Goal: Task Accomplishment & Management: Use online tool/utility

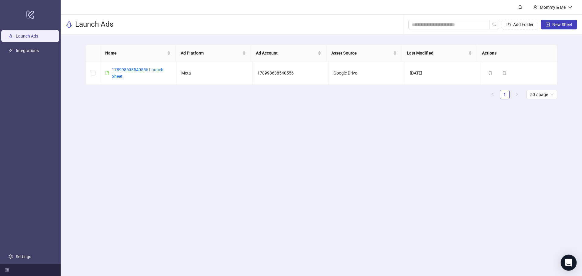
click at [572, 266] on div "Open Intercom Messenger" at bounding box center [569, 263] width 16 height 16
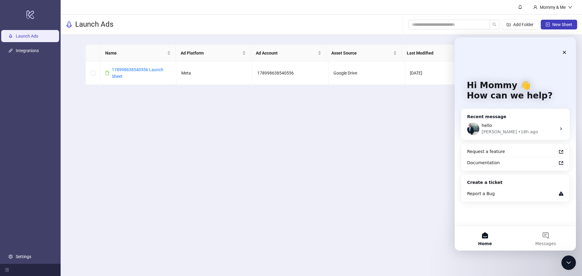
click at [489, 130] on div "James" at bounding box center [499, 132] width 35 height 6
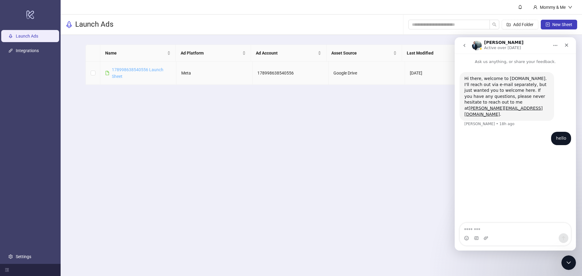
click at [141, 69] on link "178998638540556 Launch Sheet" at bounding box center [138, 73] width 52 height 12
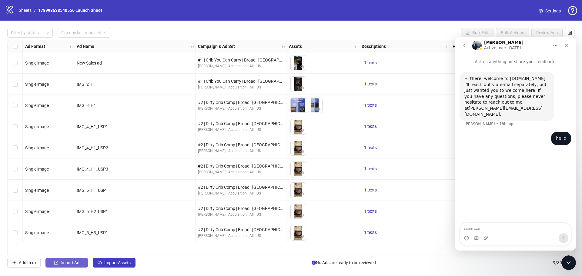
click at [56, 266] on button "Import Ad" at bounding box center [66, 263] width 42 height 10
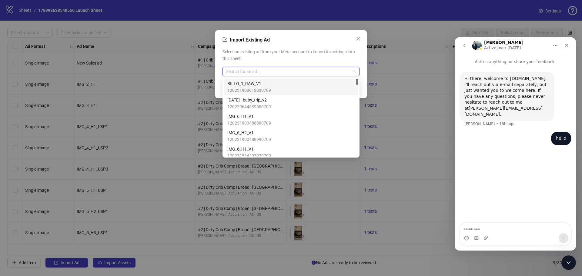
click at [251, 72] on input "search" at bounding box center [288, 71] width 124 height 9
click at [258, 83] on span "BILLO_1_RAW_V1" at bounding box center [249, 83] width 44 height 7
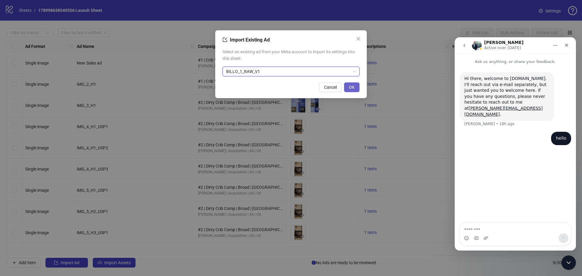
click at [347, 88] on button "OK" at bounding box center [351, 87] width 15 height 10
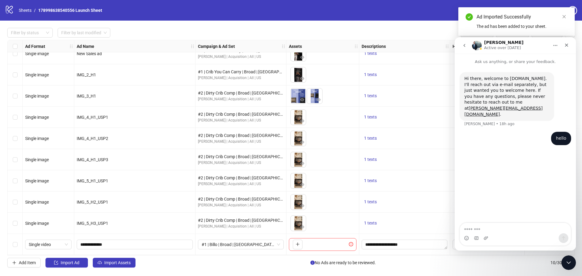
scroll to position [12, 0]
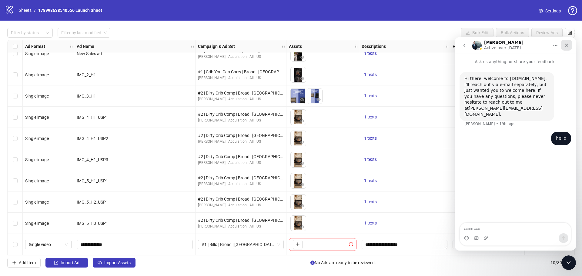
click at [569, 43] on icon "Close" at bounding box center [566, 45] width 5 height 5
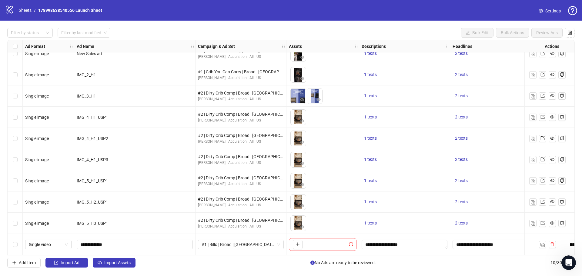
scroll to position [0, 0]
click at [542, 243] on img "button" at bounding box center [543, 245] width 4 height 4
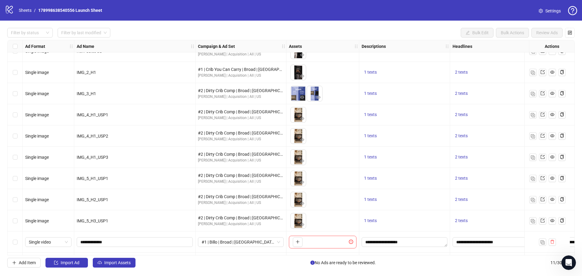
scroll to position [33, 0]
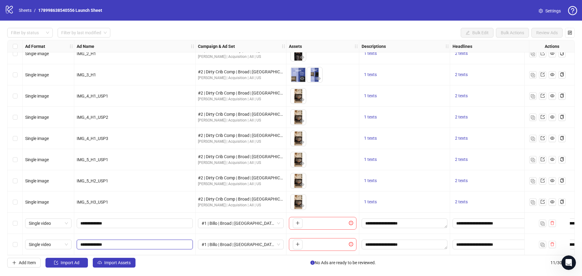
click at [120, 241] on input "**********" at bounding box center [134, 244] width 108 height 7
type input "**********"
click at [299, 242] on icon "plus" at bounding box center [298, 244] width 4 height 4
click at [300, 243] on button "button" at bounding box center [298, 245] width 10 height 10
click at [18, 243] on div "Select row 11" at bounding box center [15, 244] width 15 height 21
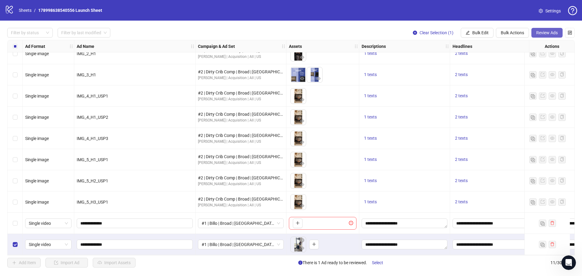
click at [546, 33] on span "Review Ads" at bounding box center [547, 32] width 22 height 5
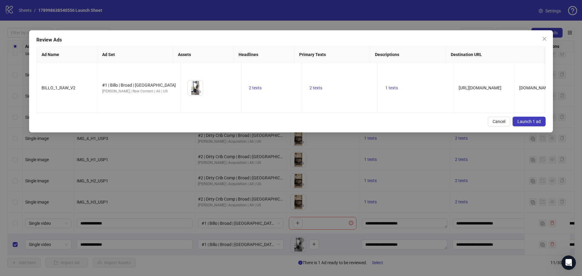
click at [536, 119] on span "Launch 1 ad" at bounding box center [529, 121] width 23 height 5
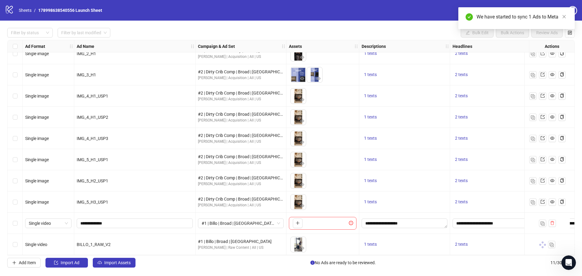
click at [18, 222] on div "Select row 10" at bounding box center [15, 223] width 15 height 21
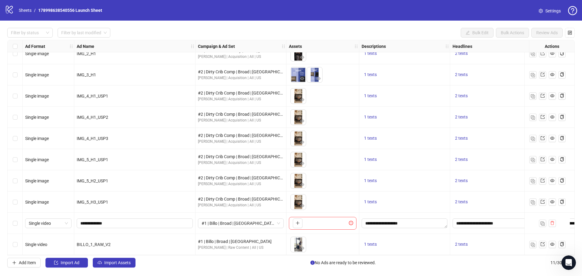
click at [20, 243] on div "Select row 11" at bounding box center [15, 244] width 15 height 21
click at [533, 243] on img "button" at bounding box center [533, 245] width 4 height 4
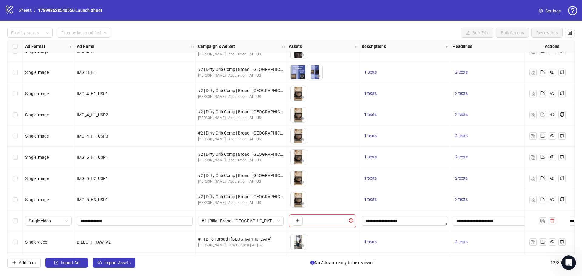
scroll to position [54, 0]
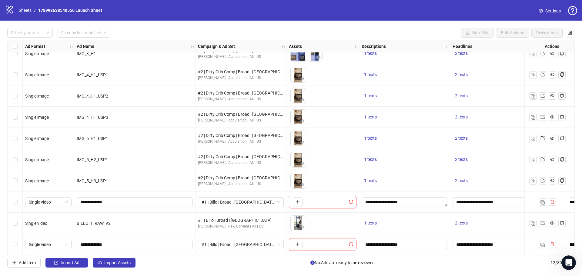
click at [18, 242] on div "Select row 12" at bounding box center [15, 244] width 15 height 21
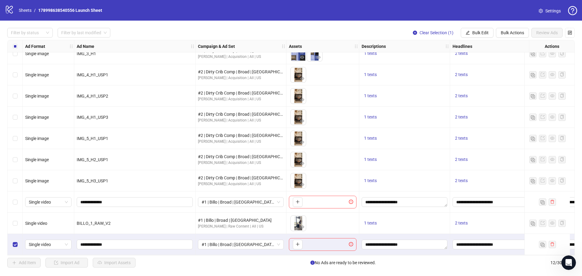
click at [18, 240] on div "Select row 12" at bounding box center [15, 244] width 15 height 21
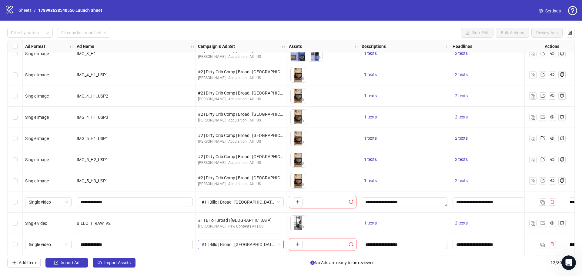
click at [211, 242] on span "#1 | Billo | Broad | [GEOGRAPHIC_DATA]" at bounding box center [241, 244] width 79 height 9
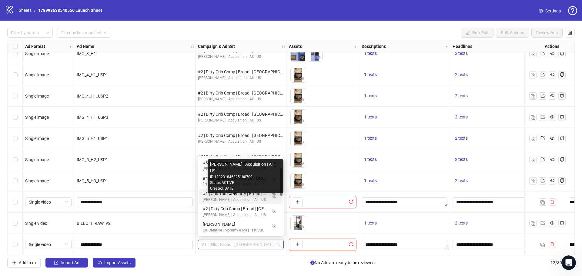
scroll to position [0, 0]
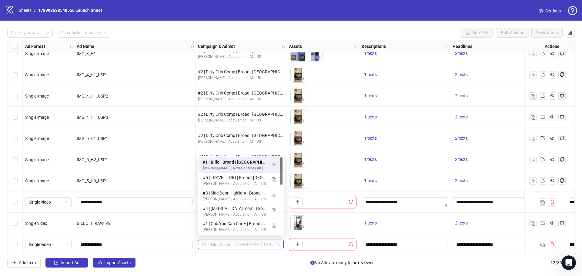
click at [226, 265] on div "Add Item Import Ad Import Assets No Ads are ready to be reviewed. 12 / 300 items" at bounding box center [291, 263] width 568 height 10
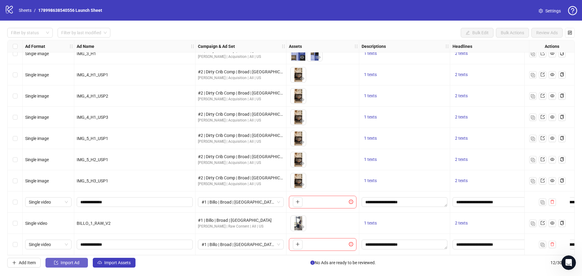
click at [51, 264] on button "Import Ad" at bounding box center [66, 263] width 42 height 10
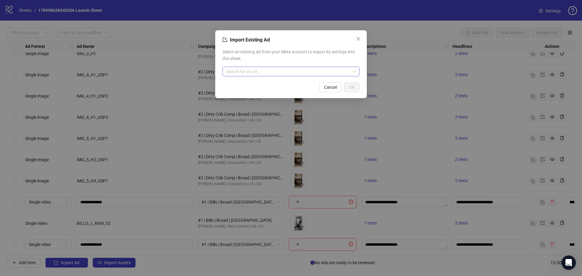
click at [240, 70] on input "search" at bounding box center [288, 71] width 124 height 9
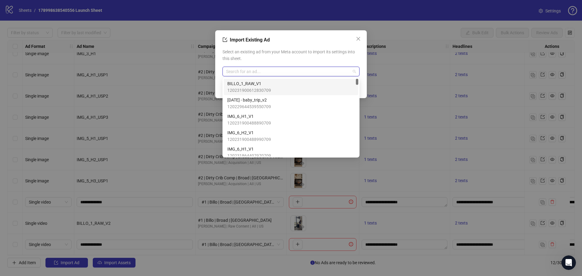
drag, startPoint x: 357, startPoint y: 35, endPoint x: 345, endPoint y: 55, distance: 22.9
click at [357, 35] on button "Close" at bounding box center [359, 39] width 10 height 10
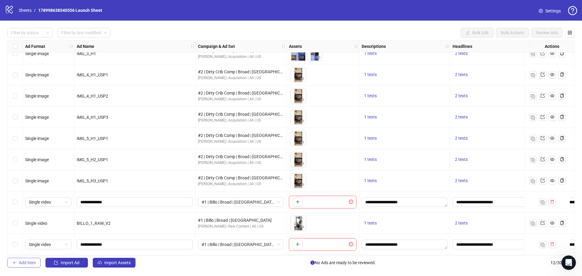
click at [14, 261] on icon "plus" at bounding box center [14, 263] width 4 height 4
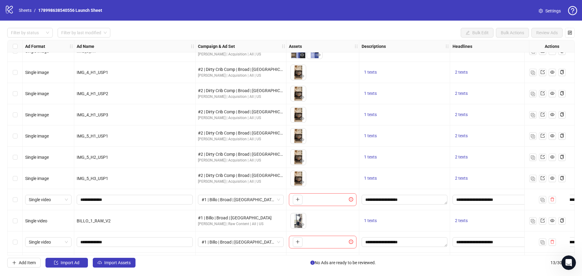
scroll to position [75, 0]
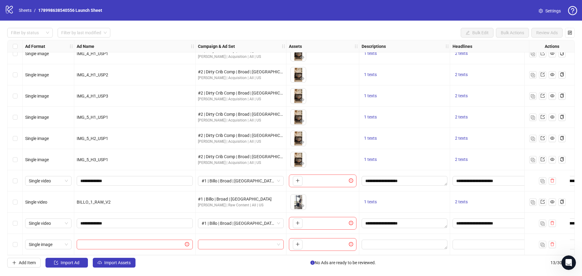
click at [5, 209] on div "Filter by status Filter by last modified Bulk Edit Bulk Actions Review Ads Ad F…" at bounding box center [291, 148] width 582 height 254
click at [299, 223] on icon "plus" at bounding box center [297, 223] width 3 height 0
click at [198, 221] on div "#1 | Billo | Broad | [GEOGRAPHIC_DATA]" at bounding box center [241, 224] width 86 height 10
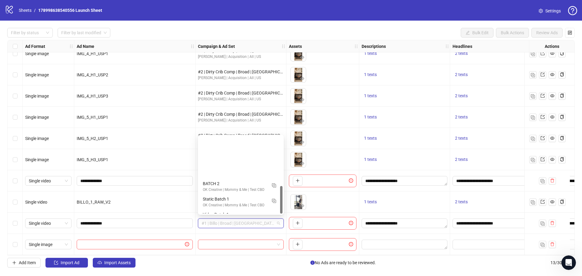
scroll to position [0, 0]
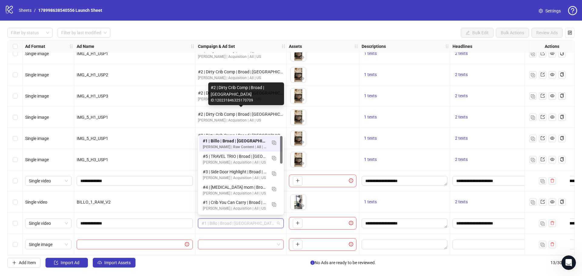
drag, startPoint x: 282, startPoint y: 174, endPoint x: 269, endPoint y: 113, distance: 62.2
click at [269, 113] on body "logo/logo-mobile Sheets / 178998638540556 Launch Sheet Settings Filter by statu…" at bounding box center [291, 138] width 582 height 276
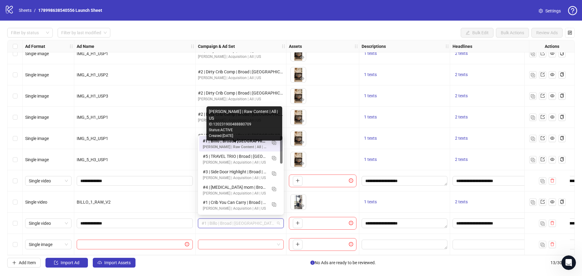
click at [228, 149] on div "[PERSON_NAME] | Raw Content | All | US" at bounding box center [235, 147] width 64 height 6
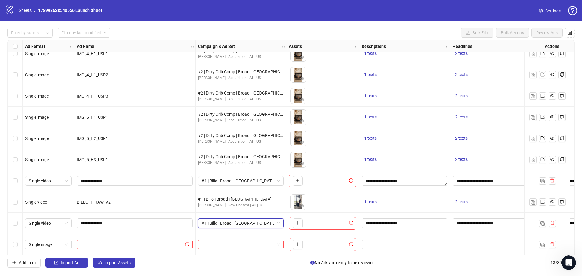
click at [277, 222] on span "#1 | Billo | Broad | [GEOGRAPHIC_DATA]" at bounding box center [241, 223] width 79 height 9
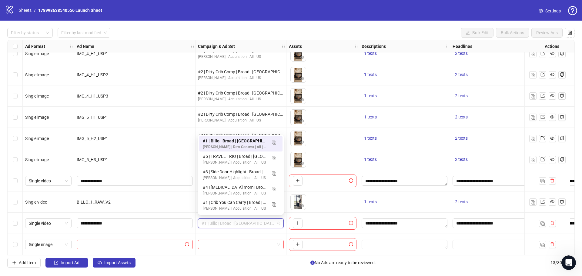
click at [232, 267] on div "Add Item Import Ad Import Assets No Ads are ready to be reviewed. 13 / 300 items" at bounding box center [291, 263] width 568 height 10
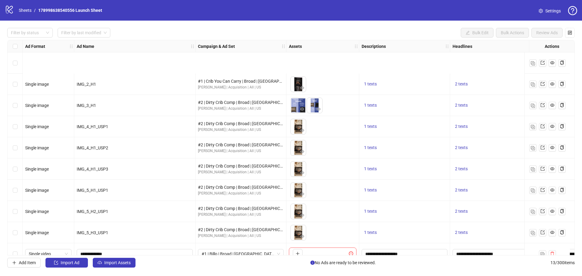
scroll to position [75, 0]
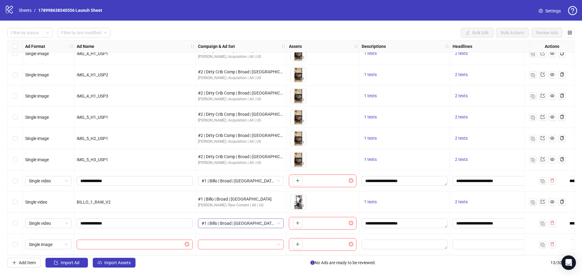
click at [221, 223] on span "#1 | Billo | Broad | [GEOGRAPHIC_DATA]" at bounding box center [241, 223] width 79 height 9
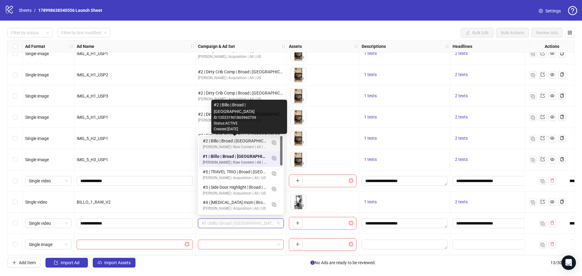
click at [240, 140] on div "#2 | Billo | Broad | [GEOGRAPHIC_DATA]" at bounding box center [235, 141] width 64 height 7
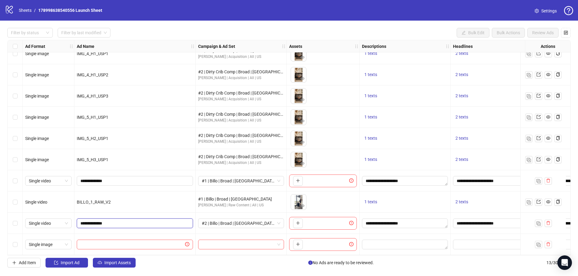
click at [98, 222] on input "**********" at bounding box center [134, 223] width 108 height 7
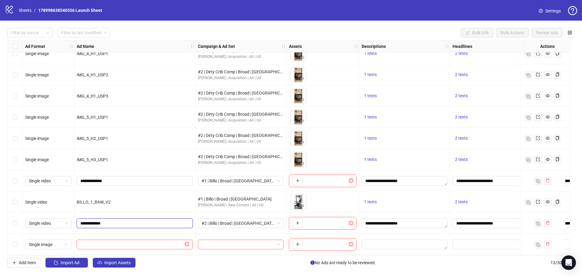
type input "**********"
click at [304, 221] on div "To pick up a draggable item, press the space bar. While dragging, use the arrow…" at bounding box center [323, 223] width 68 height 13
click at [298, 222] on icon "plus" at bounding box center [298, 223] width 4 height 4
click at [160, 224] on input "**********" at bounding box center [134, 223] width 108 height 7
type input "**********"
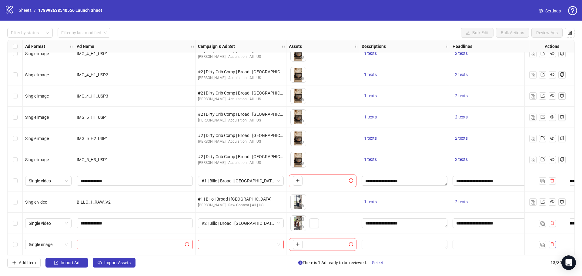
click at [555, 244] on button "button" at bounding box center [552, 244] width 7 height 7
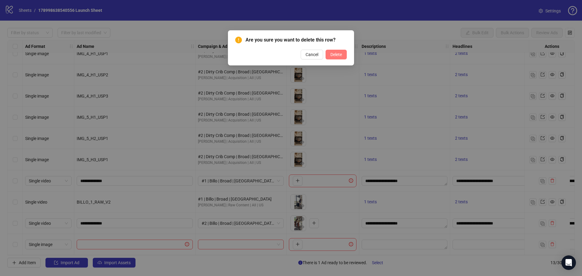
click at [335, 53] on span "Delete" at bounding box center [336, 54] width 12 height 5
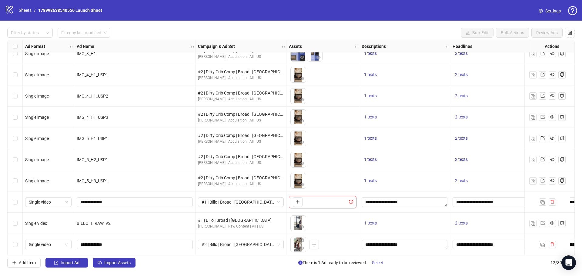
scroll to position [54, 0]
click at [554, 200] on icon "delete" at bounding box center [552, 202] width 4 height 4
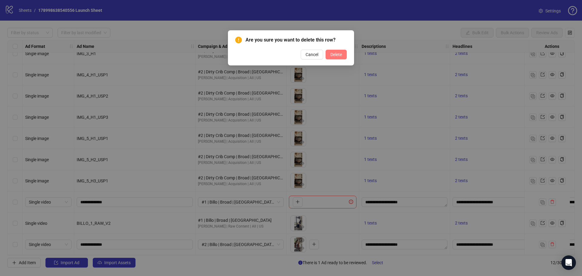
click at [340, 52] on span "Delete" at bounding box center [336, 54] width 12 height 5
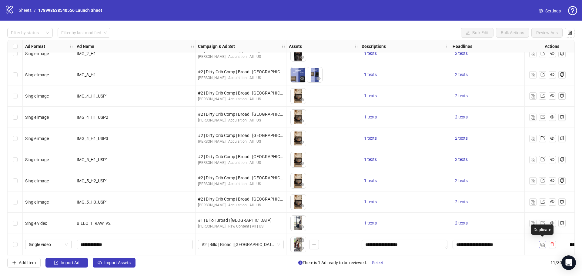
click at [544, 244] on img "button" at bounding box center [543, 245] width 4 height 4
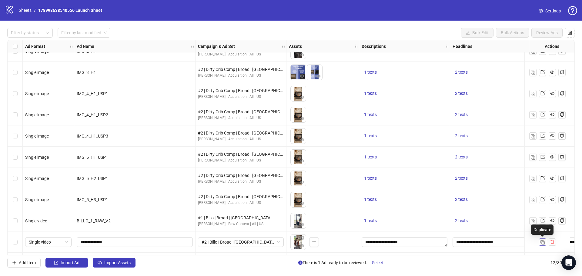
click at [542, 243] on img "button" at bounding box center [543, 242] width 4 height 4
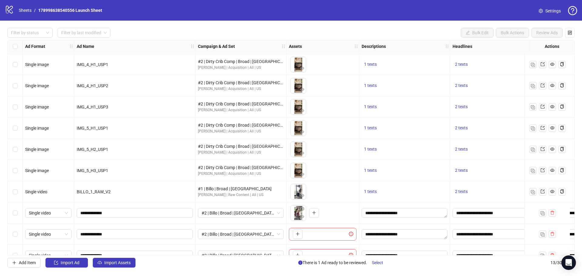
scroll to position [75, 0]
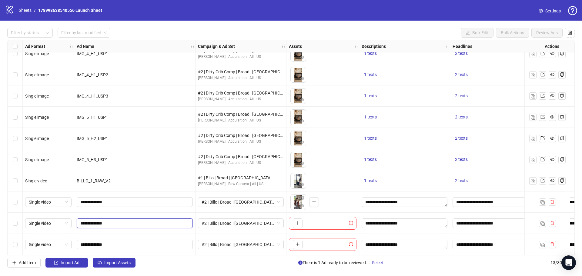
click at [129, 224] on input "**********" at bounding box center [134, 223] width 108 height 7
type input "**********"
drag, startPoint x: 136, startPoint y: 241, endPoint x: 138, endPoint y: 246, distance: 5.7
click at [136, 242] on input "**********" at bounding box center [134, 244] width 108 height 7
type input "**********"
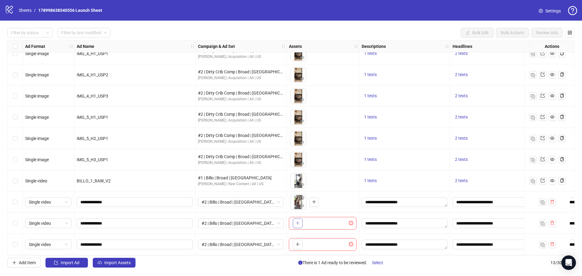
click at [293, 219] on div "To pick up a draggable item, press the space bar. While dragging, use the arrow…" at bounding box center [296, 224] width 12 height 10
click at [295, 220] on button "button" at bounding box center [298, 224] width 10 height 10
click at [297, 244] on span "button" at bounding box center [298, 244] width 4 height 5
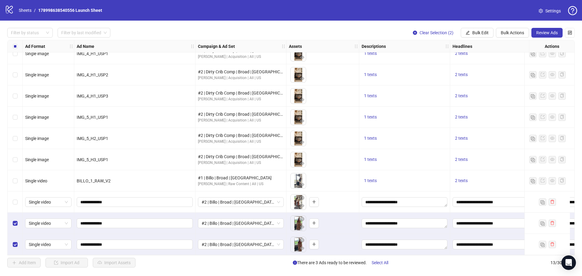
click at [11, 199] on div "Select row 11" at bounding box center [15, 202] width 15 height 21
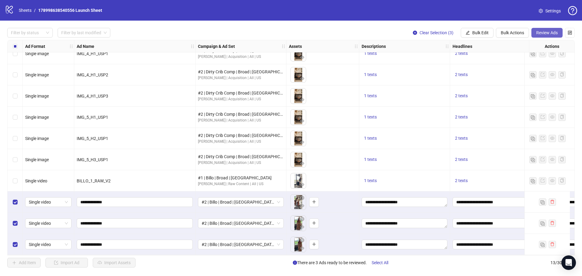
click at [539, 33] on span "Review Ads" at bounding box center [547, 32] width 22 height 5
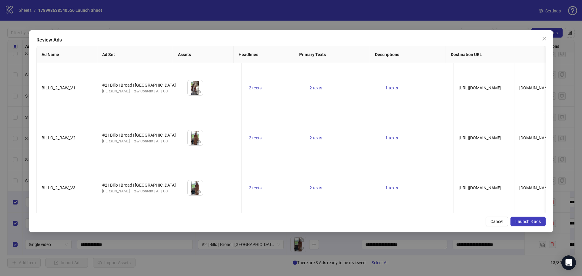
click at [525, 219] on span "Launch 3 ads" at bounding box center [527, 221] width 25 height 5
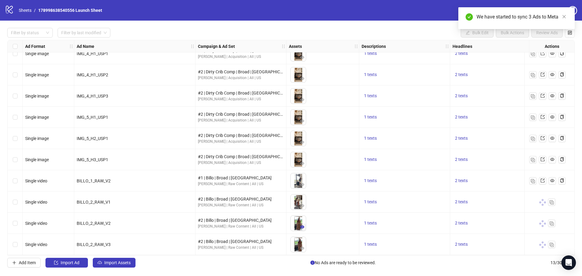
click at [303, 226] on icon "eye" at bounding box center [302, 227] width 4 height 3
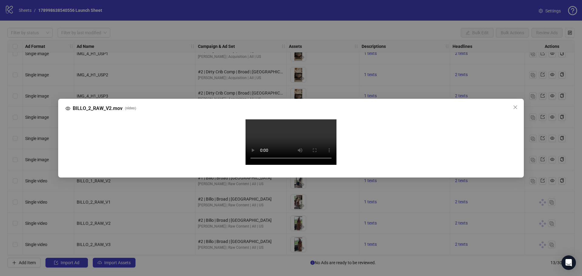
click at [540, 178] on div "BILLO_2_RAW_V2.mov ( video ) Your browser does not support the video tag." at bounding box center [291, 138] width 582 height 276
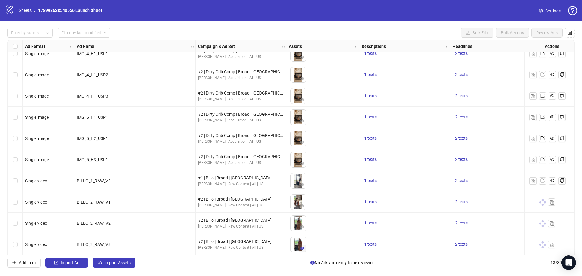
click at [302, 246] on icon "eye" at bounding box center [302, 248] width 4 height 4
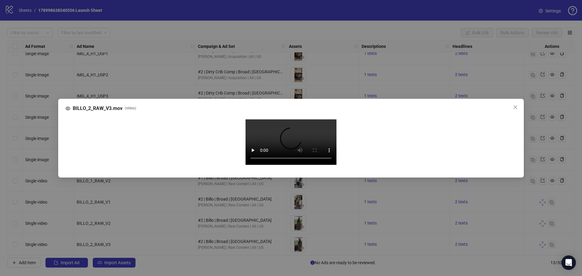
click at [278, 154] on video "Your browser does not support the video tag." at bounding box center [291, 141] width 91 height 45
click at [514, 105] on icon "close" at bounding box center [515, 107] width 5 height 5
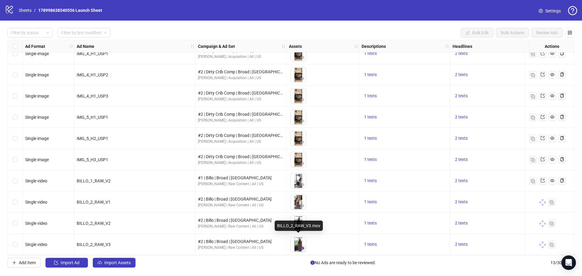
click at [301, 246] on icon "eye" at bounding box center [302, 248] width 4 height 4
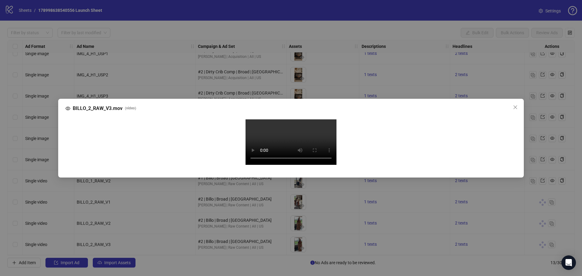
click at [27, 120] on div "BILLO_2_RAW_V3.mov ( video ) Your browser does not support the video tag." at bounding box center [291, 138] width 582 height 276
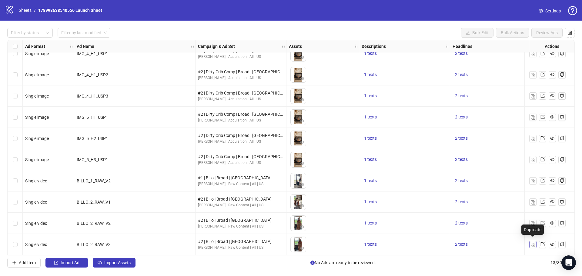
click at [532, 243] on img "button" at bounding box center [533, 245] width 4 height 4
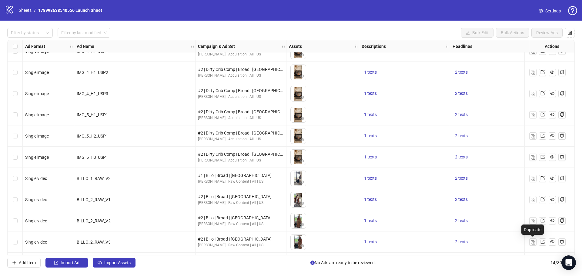
scroll to position [97, 0]
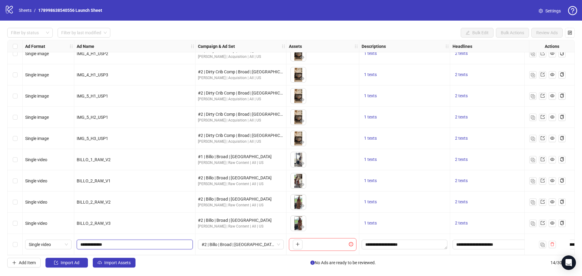
click at [97, 244] on input "**********" at bounding box center [134, 244] width 108 height 7
type input "**********"
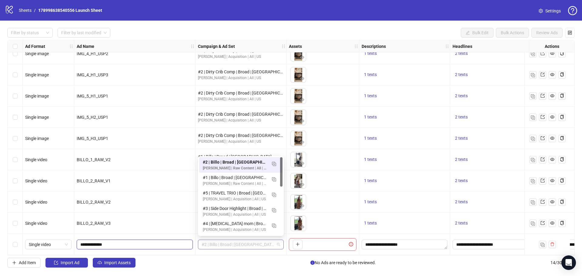
click at [230, 241] on span "#2 | Billo | Broad | [GEOGRAPHIC_DATA]" at bounding box center [241, 244] width 79 height 9
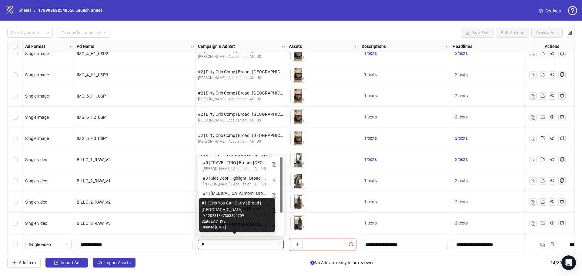
scroll to position [0, 0]
type input "**"
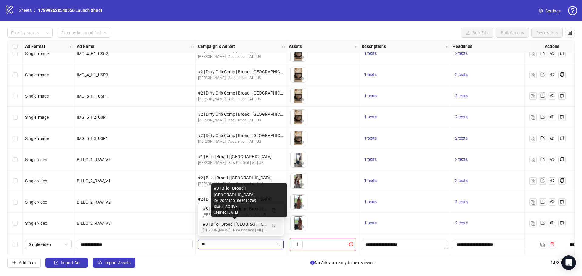
click at [214, 226] on div "#3 | Billo | Broad | [GEOGRAPHIC_DATA]" at bounding box center [235, 224] width 64 height 7
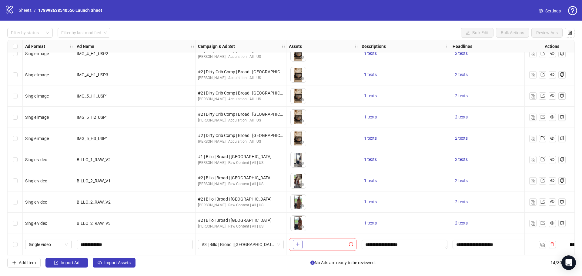
click at [296, 242] on icon "plus" at bounding box center [298, 244] width 4 height 4
click at [543, 243] on img "button" at bounding box center [543, 245] width 4 height 4
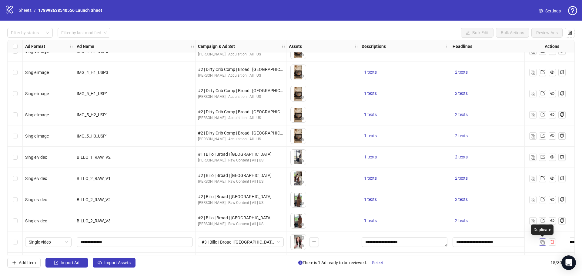
click at [543, 242] on img "button" at bounding box center [543, 242] width 4 height 4
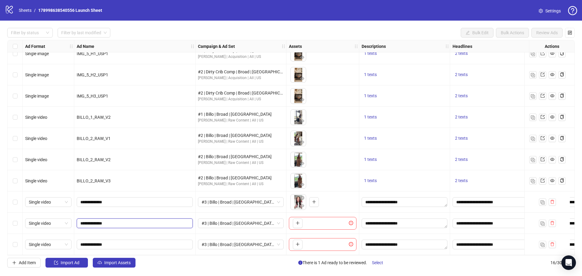
drag, startPoint x: 123, startPoint y: 223, endPoint x: 122, endPoint y: 226, distance: 3.7
click at [124, 222] on input "**********" at bounding box center [134, 223] width 108 height 7
type input "**********"
drag, startPoint x: 134, startPoint y: 239, endPoint x: 139, endPoint y: 241, distance: 6.1
click at [135, 240] on span "**********" at bounding box center [135, 245] width 116 height 10
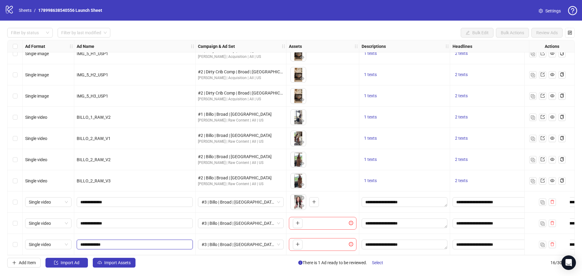
type input "**********"
click at [300, 221] on button "button" at bounding box center [298, 224] width 10 height 10
click at [298, 242] on icon "plus" at bounding box center [298, 244] width 4 height 4
click at [301, 226] on icon "eye" at bounding box center [302, 227] width 4 height 3
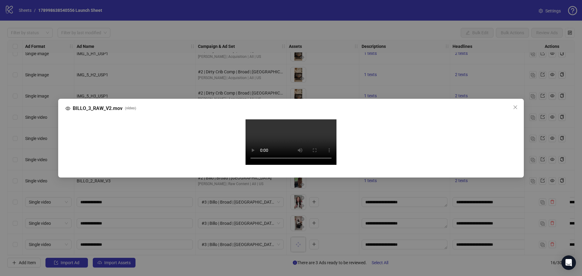
click at [52, 166] on div "BILLO_3_RAW_V2.mov ( video ) Your browser does not support the video tag." at bounding box center [291, 138] width 582 height 276
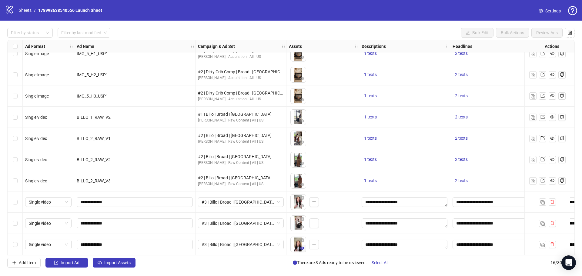
click at [302, 246] on icon "eye" at bounding box center [302, 248] width 4 height 4
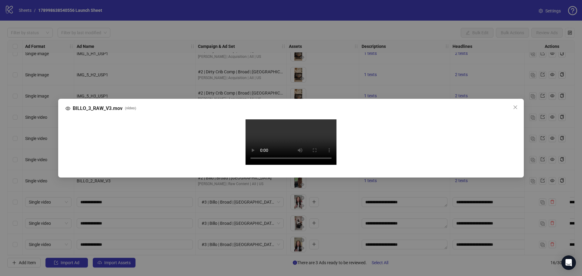
click at [32, 145] on div "BILLO_3_RAW_V3.mov ( video ) Your browser does not support the video tag." at bounding box center [291, 138] width 582 height 276
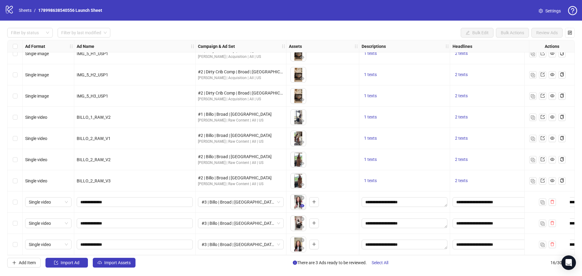
click at [302, 205] on icon "eye" at bounding box center [302, 205] width 4 height 3
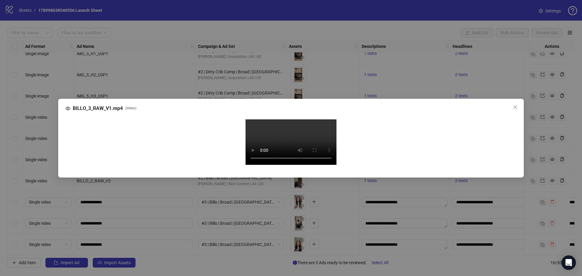
click at [29, 162] on div "BILLO_3_RAW_V1.mp4 ( video ) Your browser does not support the video tag." at bounding box center [291, 138] width 582 height 276
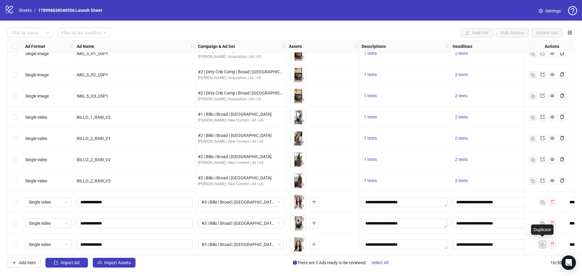
click at [544, 243] on img "button" at bounding box center [543, 245] width 4 height 4
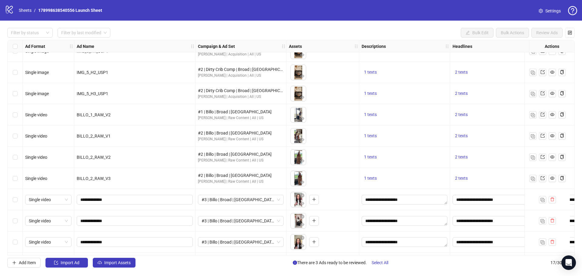
scroll to position [160, 0]
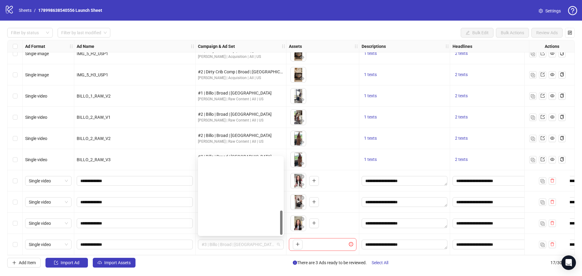
drag, startPoint x: 206, startPoint y: 241, endPoint x: 214, endPoint y: 254, distance: 15.9
click at [207, 241] on span "#3 | Billo | Broad | [GEOGRAPHIC_DATA]" at bounding box center [241, 244] width 79 height 9
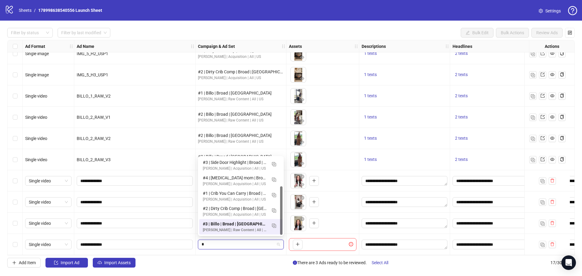
scroll to position [46, 0]
type input "**"
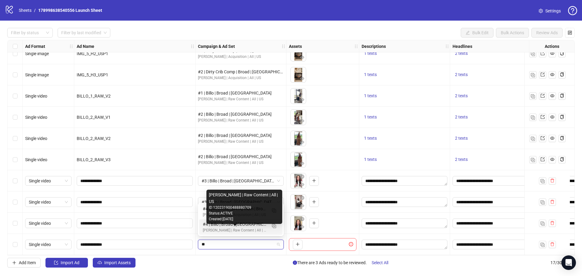
click at [223, 228] on div "[PERSON_NAME] | Raw Content | All | US" at bounding box center [235, 231] width 64 height 6
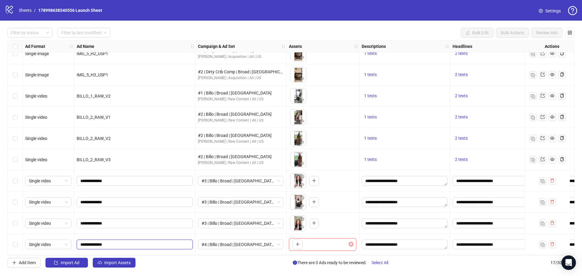
click at [136, 243] on input "**********" at bounding box center [134, 244] width 108 height 7
type input "**********"
click at [296, 242] on icon "plus" at bounding box center [298, 244] width 4 height 4
click at [542, 243] on img "button" at bounding box center [543, 245] width 4 height 4
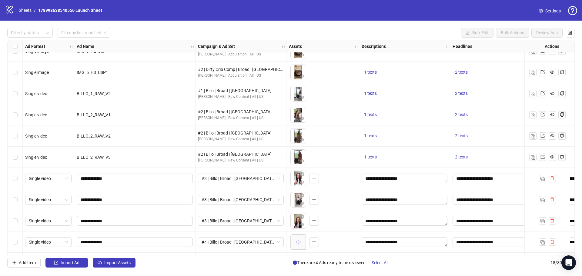
scroll to position [182, 0]
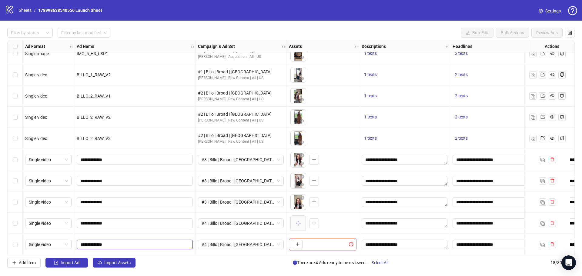
click at [123, 244] on input "**********" at bounding box center [134, 244] width 108 height 7
type input "**********"
click at [295, 241] on button "button" at bounding box center [298, 245] width 10 height 10
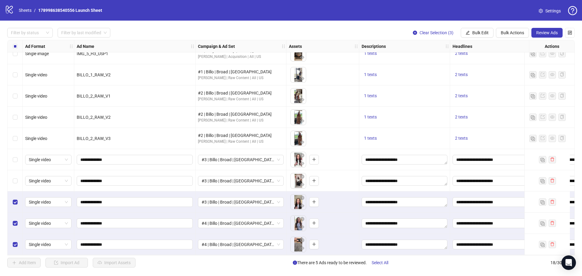
drag, startPoint x: 12, startPoint y: 182, endPoint x: 15, endPoint y: 174, distance: 8.9
click at [13, 182] on div "Select row 15" at bounding box center [15, 180] width 15 height 21
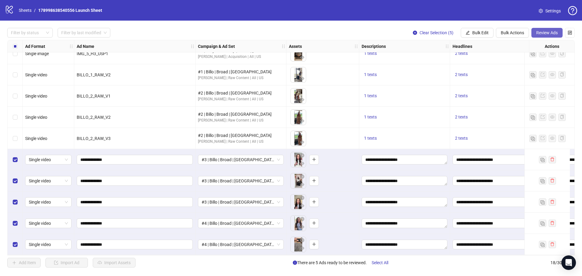
click at [541, 32] on span "Review Ads" at bounding box center [547, 32] width 22 height 5
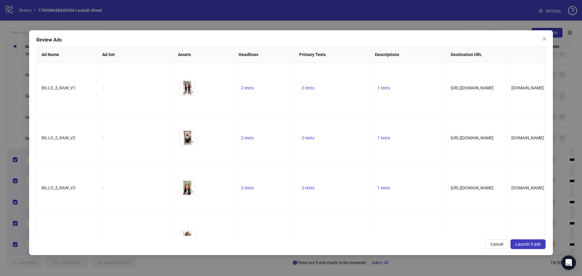
click at [518, 246] on span "Launch 5 ads" at bounding box center [527, 244] width 25 height 5
